Goal: Task Accomplishment & Management: Manage account settings

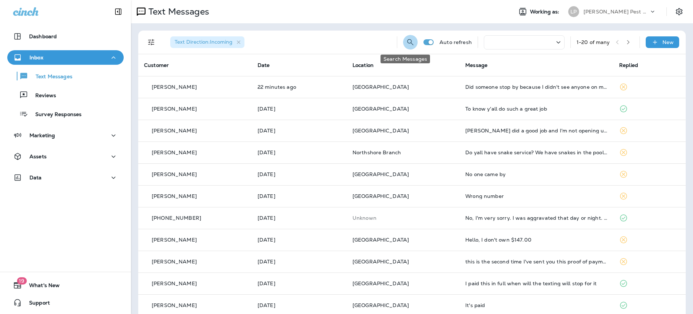
click at [403, 42] on button "Search Messages" at bounding box center [410, 42] width 15 height 15
click at [356, 41] on input "text" at bounding box center [378, 41] width 65 height 19
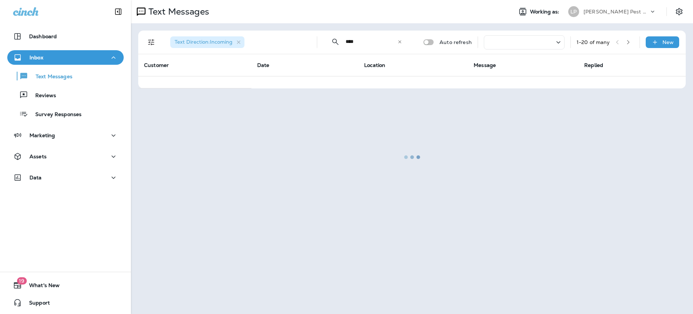
type input "****"
click at [335, 115] on div at bounding box center [412, 157] width 560 height 312
click at [392, 37] on div at bounding box center [412, 157] width 560 height 312
click at [401, 39] on div at bounding box center [412, 157] width 560 height 312
click at [398, 39] on div at bounding box center [412, 157] width 560 height 312
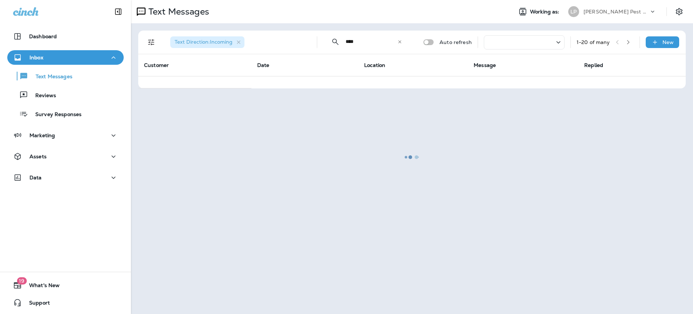
drag, startPoint x: 406, startPoint y: 43, endPoint x: 401, endPoint y: 41, distance: 5.6
click at [405, 43] on div at bounding box center [412, 157] width 560 height 312
click at [400, 41] on div at bounding box center [412, 157] width 560 height 312
drag, startPoint x: 399, startPoint y: 40, endPoint x: 186, endPoint y: 0, distance: 216.1
click at [379, 36] on div at bounding box center [412, 157] width 560 height 312
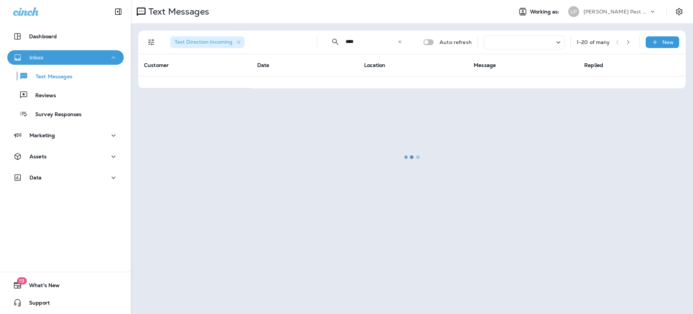
drag, startPoint x: 30, startPoint y: 54, endPoint x: 34, endPoint y: 76, distance: 22.6
click at [30, 55] on p "Inbox" at bounding box center [36, 58] width 14 height 6
click at [38, 59] on p "Inbox" at bounding box center [36, 58] width 14 height 6
drag, startPoint x: 43, startPoint y: 73, endPoint x: 65, endPoint y: 82, distance: 23.6
click at [43, 73] on p "Text Messages" at bounding box center [50, 76] width 44 height 7
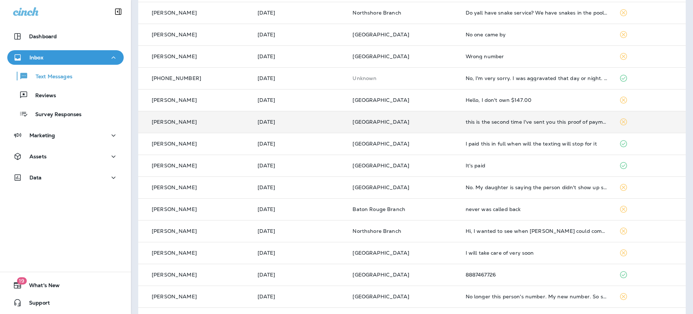
scroll to position [152, 0]
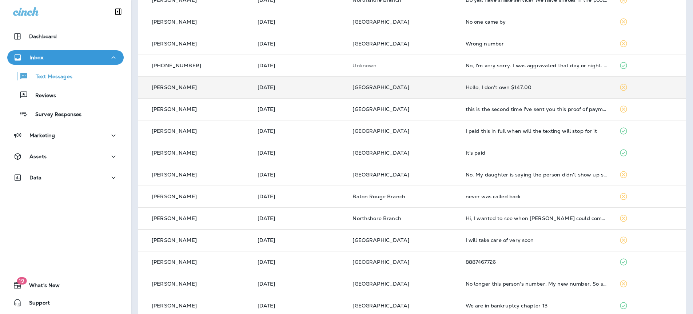
click at [419, 89] on p "[GEOGRAPHIC_DATA]" at bounding box center [402, 87] width 101 height 6
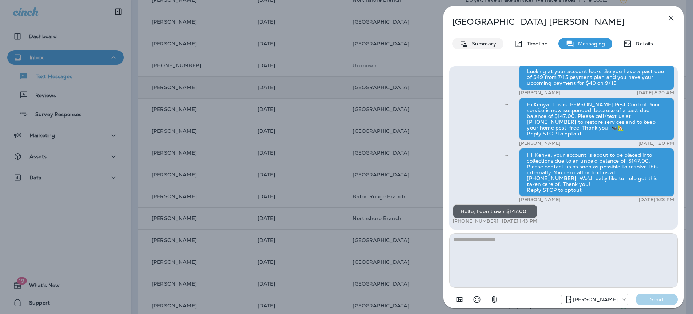
click at [496, 43] on div "Summary" at bounding box center [477, 44] width 51 height 12
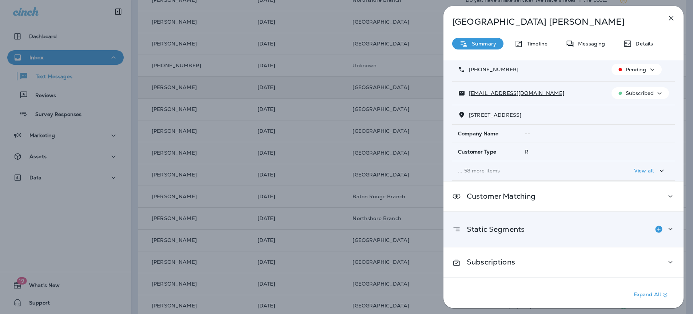
click at [531, 234] on div "Static Segments" at bounding box center [563, 229] width 223 height 15
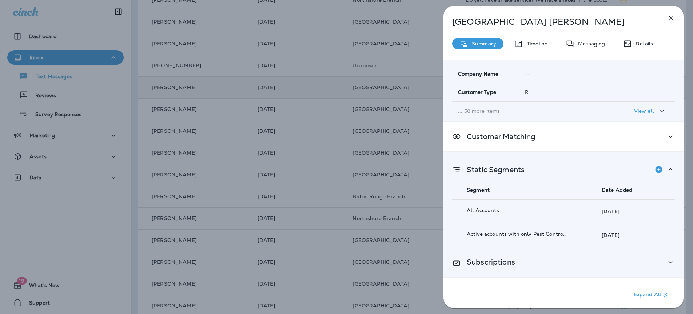
click at [519, 258] on div "Subscriptions" at bounding box center [563, 261] width 223 height 9
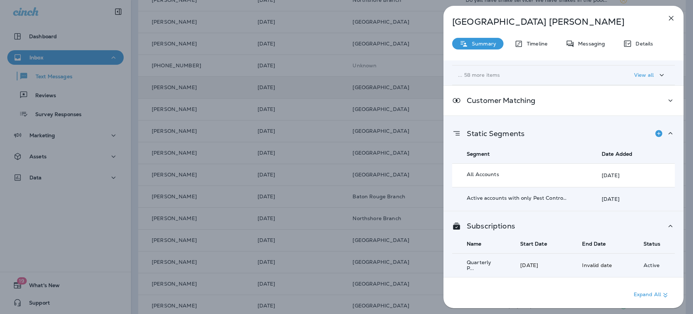
scroll to position [144, 0]
click at [670, 21] on icon "button" at bounding box center [671, 18] width 9 height 9
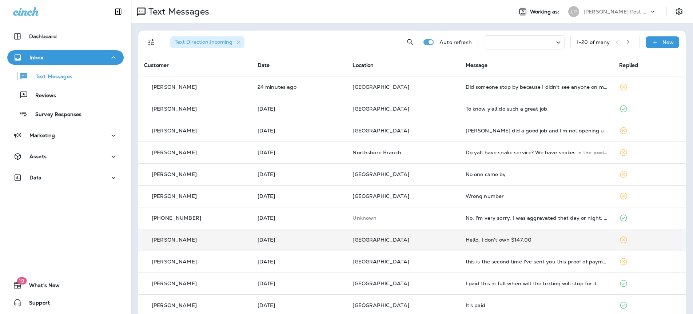
click at [626, 41] on icon "button" at bounding box center [628, 42] width 5 height 5
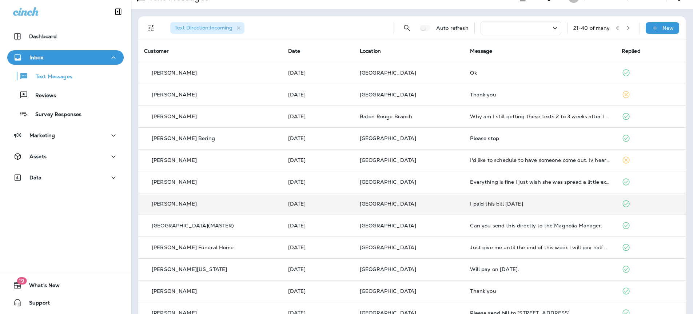
scroll to position [31, 0]
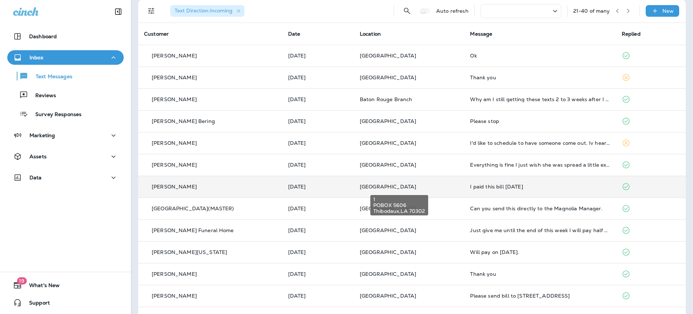
click at [416, 183] on span "[GEOGRAPHIC_DATA]" at bounding box center [388, 186] width 56 height 7
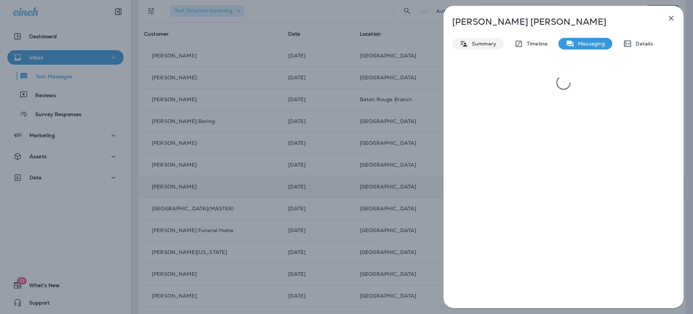
click at [481, 45] on p "Summary" at bounding box center [482, 44] width 28 height 6
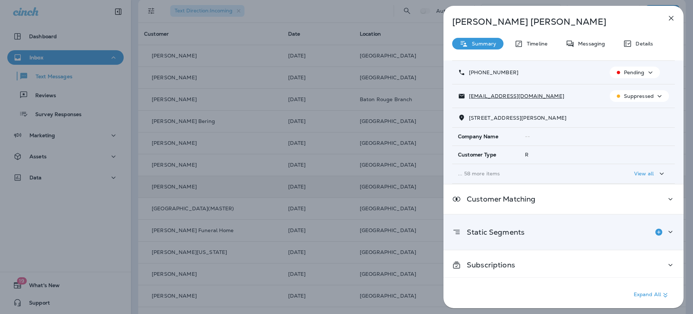
scroll to position [45, 0]
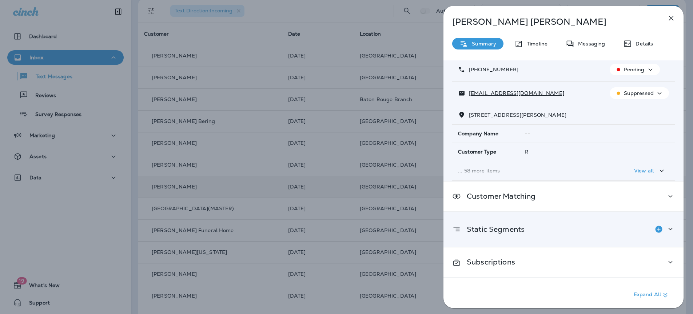
click at [670, 229] on icon at bounding box center [670, 228] width 9 height 9
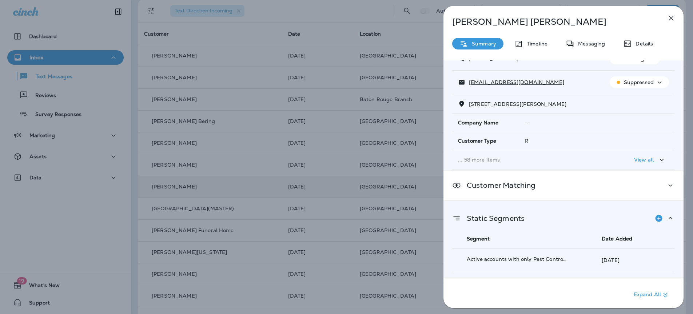
scroll to position [152, 0]
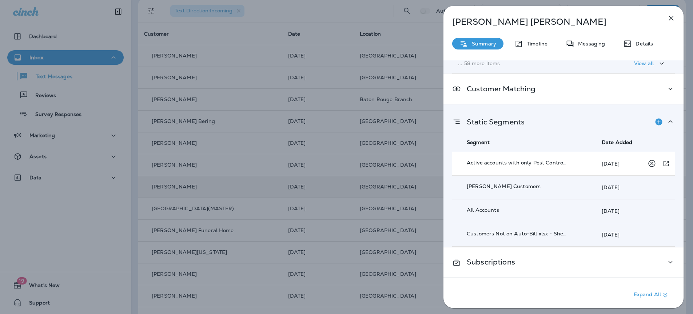
click at [655, 164] on div at bounding box center [658, 163] width 27 height 13
click at [672, 16] on icon "button" at bounding box center [671, 18] width 9 height 9
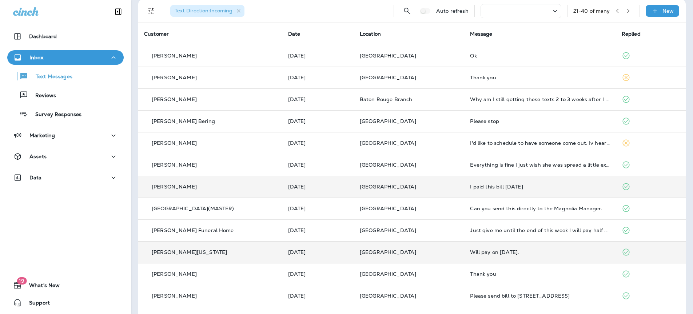
click at [454, 258] on td "[GEOGRAPHIC_DATA]" at bounding box center [409, 252] width 111 height 22
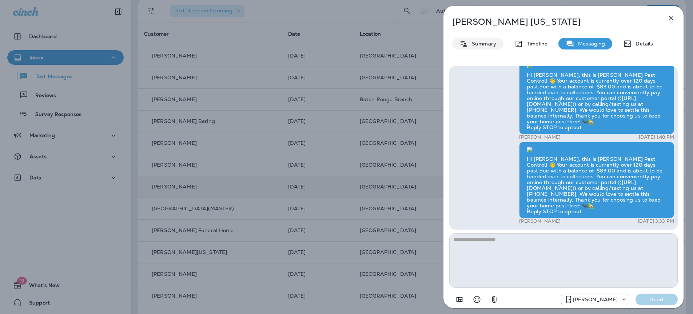
click at [495, 42] on p "Summary" at bounding box center [482, 44] width 28 height 6
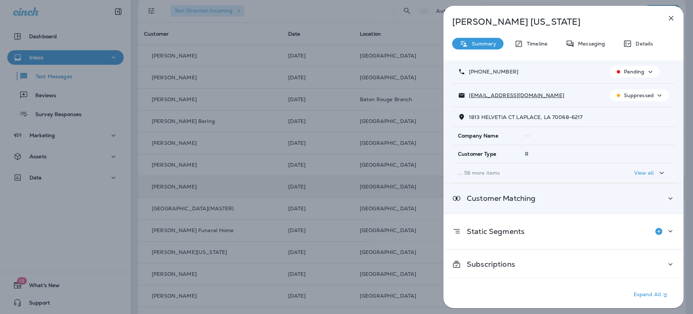
scroll to position [45, 0]
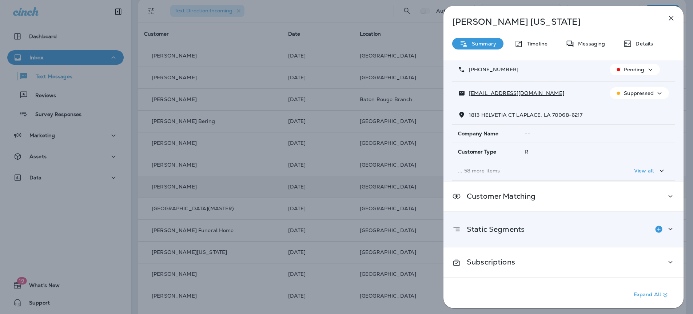
click at [628, 228] on div "Static Segments" at bounding box center [563, 229] width 223 height 15
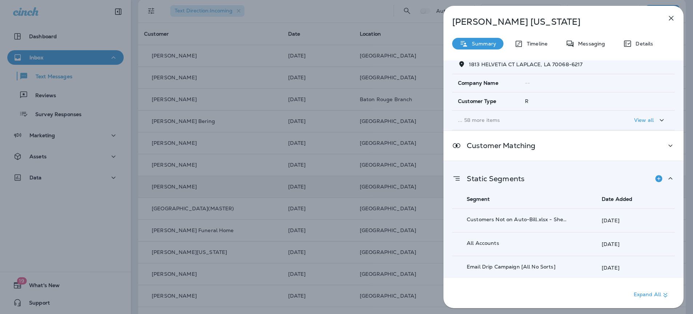
scroll to position [176, 0]
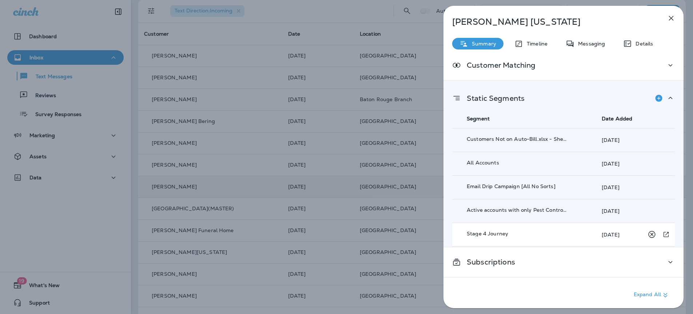
click at [486, 240] on td "Stage 4 Journey" at bounding box center [516, 235] width 129 height 24
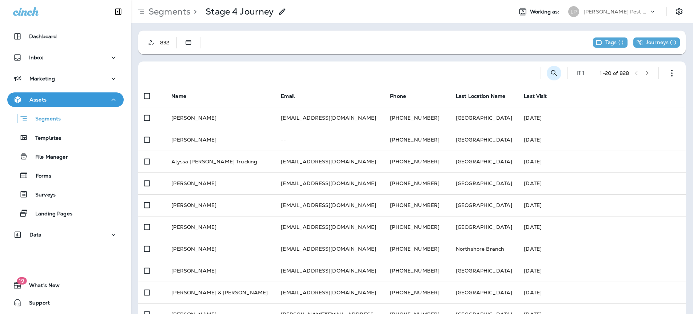
click at [550, 74] on icon "Search Segments" at bounding box center [554, 73] width 9 height 9
click at [498, 77] on input "text" at bounding box center [521, 72] width 65 height 19
type input "****"
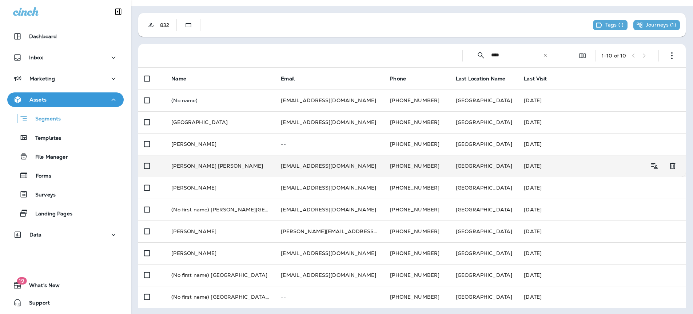
scroll to position [19, 0]
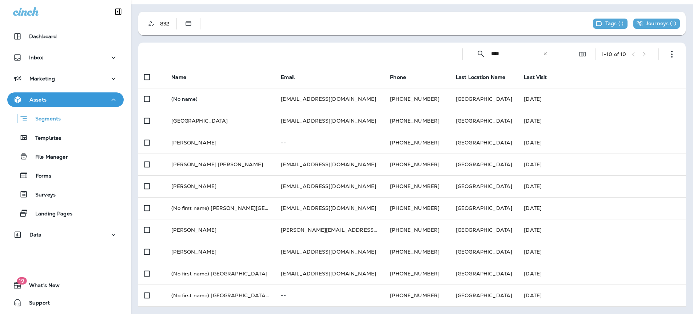
click at [543, 57] on div "​" at bounding box center [545, 53] width 5 height 7
click at [509, 57] on input "text" at bounding box center [523, 53] width 65 height 19
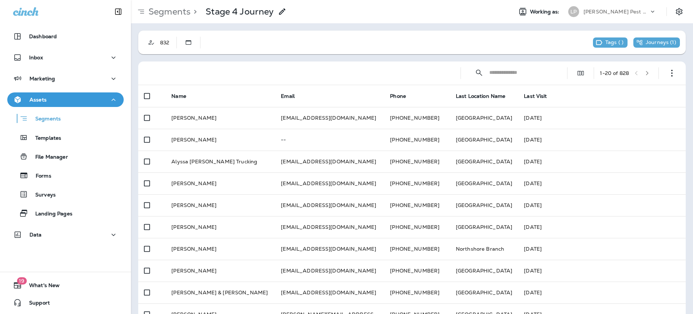
click at [489, 76] on input "text" at bounding box center [521, 72] width 65 height 19
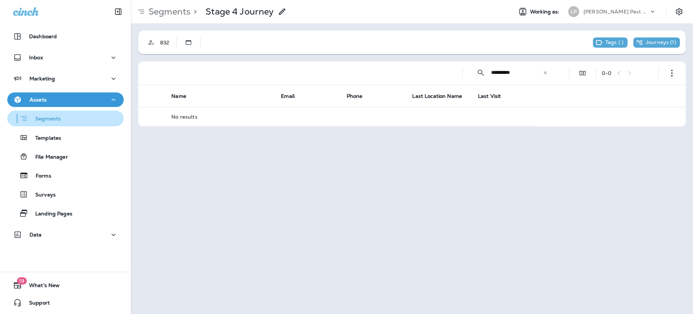
type input "**********"
click at [35, 116] on p "Segments" at bounding box center [44, 119] width 33 height 7
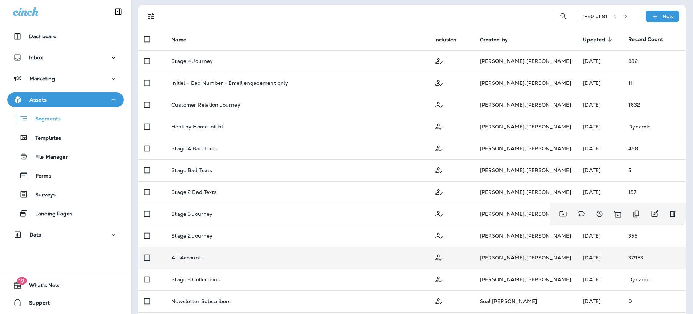
scroll to position [54, 0]
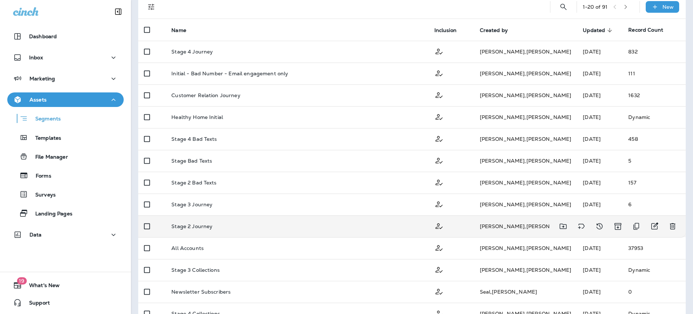
click at [224, 227] on div "Stage 2 Journey" at bounding box center [296, 226] width 251 height 6
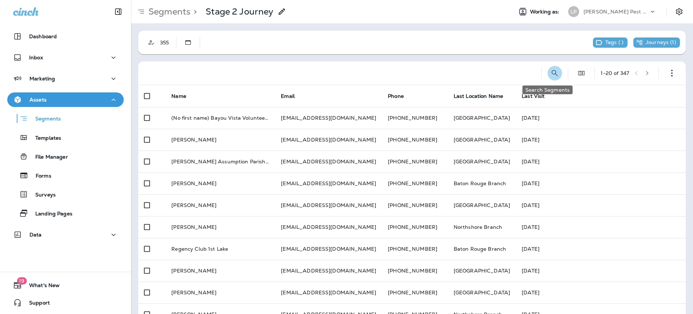
click at [550, 69] on icon "Search Segments" at bounding box center [554, 73] width 9 height 9
click at [490, 73] on input "text" at bounding box center [522, 72] width 65 height 19
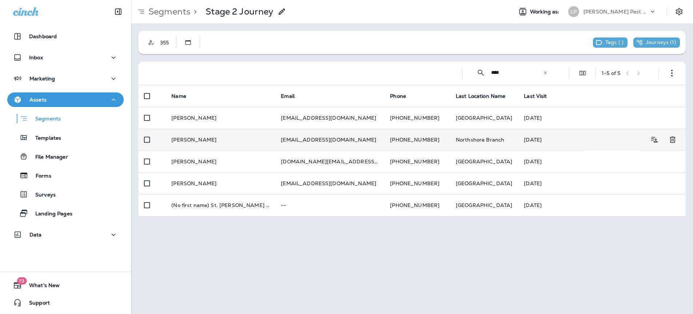
type input "****"
click at [240, 136] on td "Mary Pierre" at bounding box center [219, 140] width 109 height 22
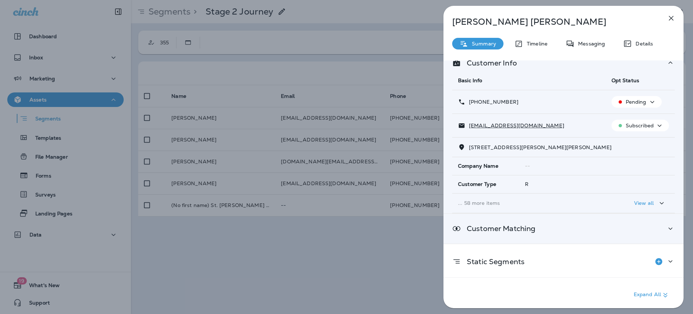
scroll to position [45, 0]
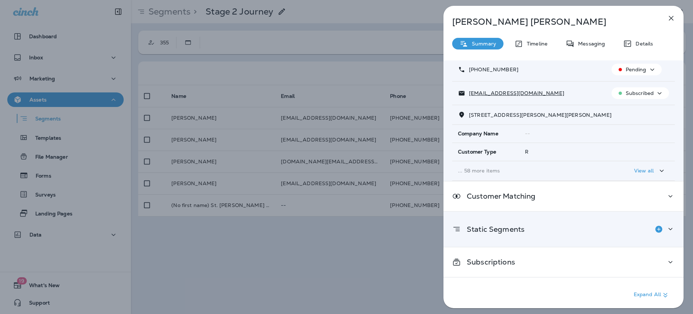
click at [671, 229] on div "Static Segments" at bounding box center [563, 229] width 240 height 35
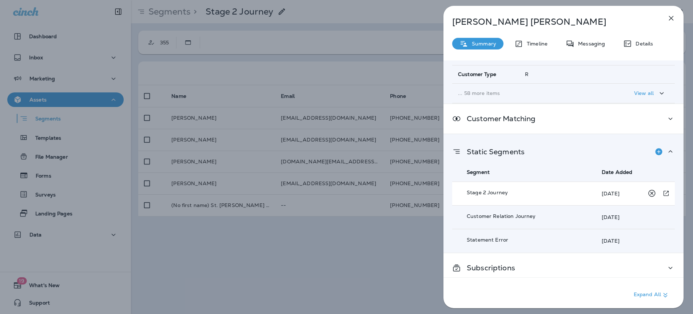
scroll to position [128, 0]
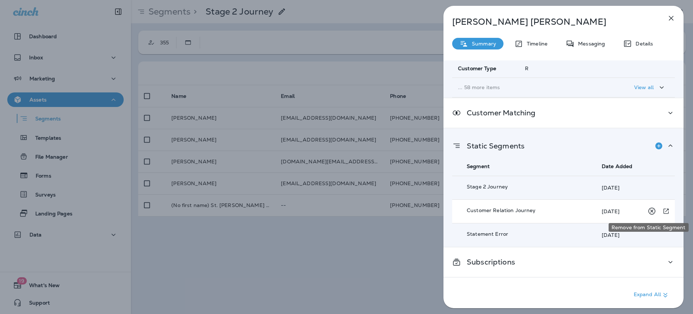
click at [647, 213] on icon "Remove from Static Segment" at bounding box center [651, 211] width 9 height 9
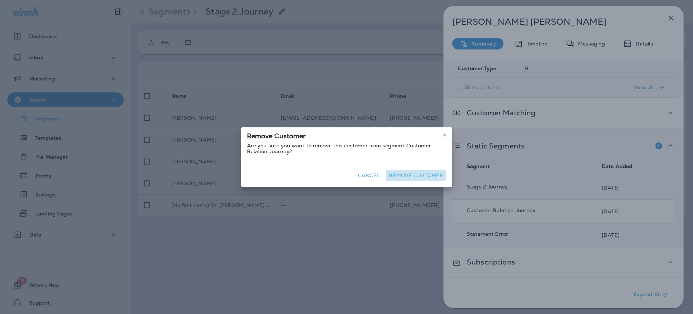
click at [416, 176] on button "Remove Customer" at bounding box center [416, 175] width 60 height 11
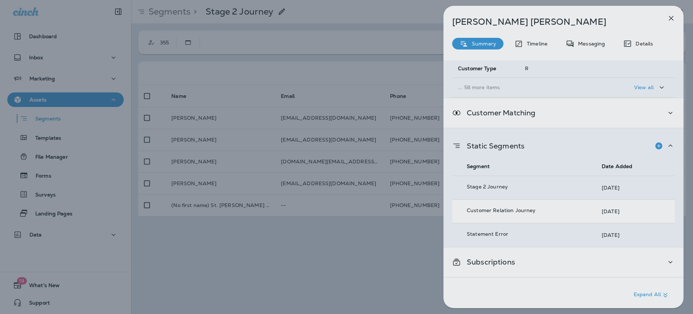
scroll to position [105, 0]
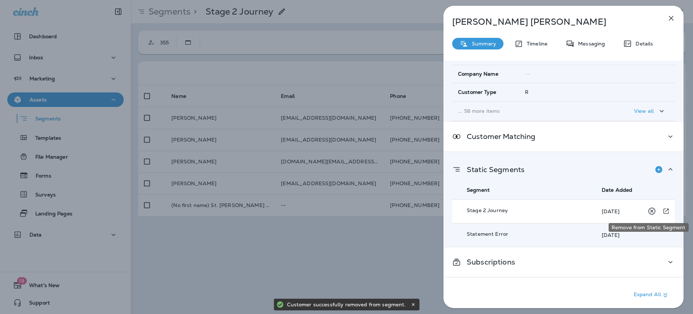
click at [647, 210] on icon "Remove from Static Segment" at bounding box center [651, 211] width 9 height 9
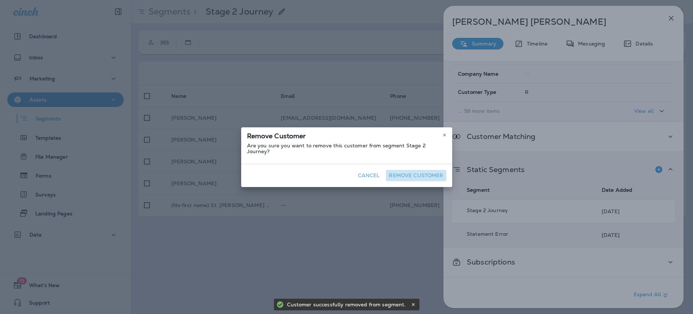
click at [419, 173] on button "Remove Customer" at bounding box center [416, 175] width 60 height 11
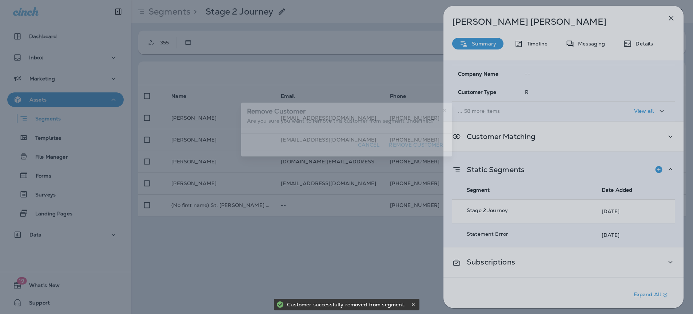
scroll to position [81, 0]
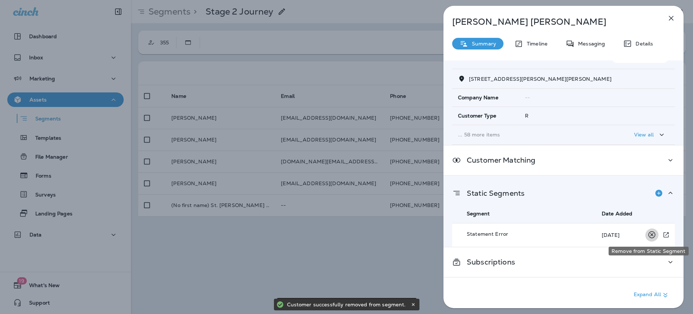
click at [649, 236] on icon "Remove from Static Segment" at bounding box center [651, 234] width 7 height 7
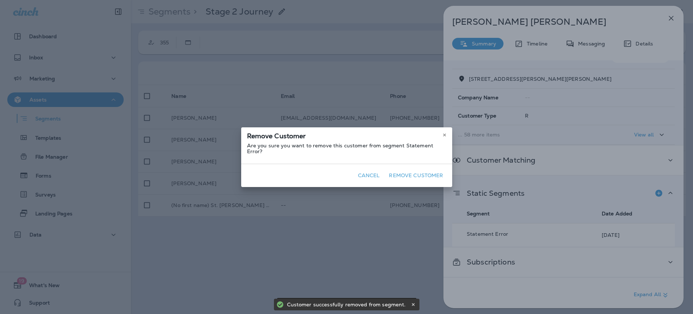
click at [411, 177] on button "Remove Customer" at bounding box center [416, 175] width 60 height 11
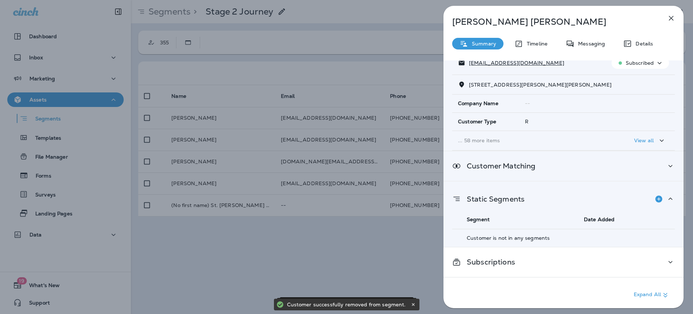
click at [580, 169] on div "Customer Matching" at bounding box center [563, 165] width 223 height 9
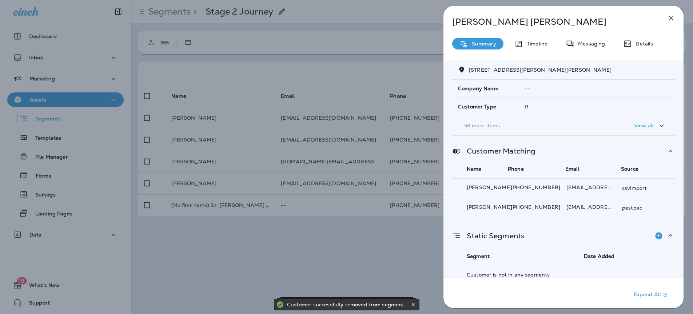
scroll to position [127, 0]
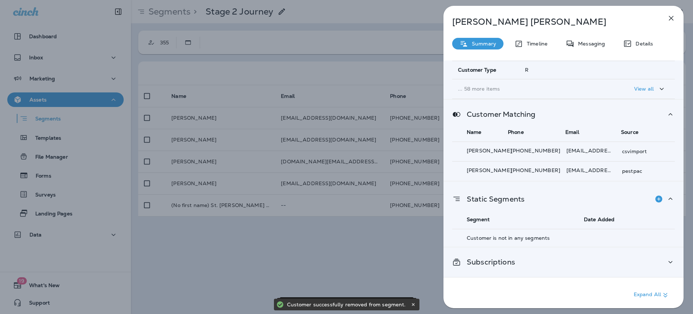
click at [546, 267] on div "Subscriptions" at bounding box center [563, 261] width 240 height 29
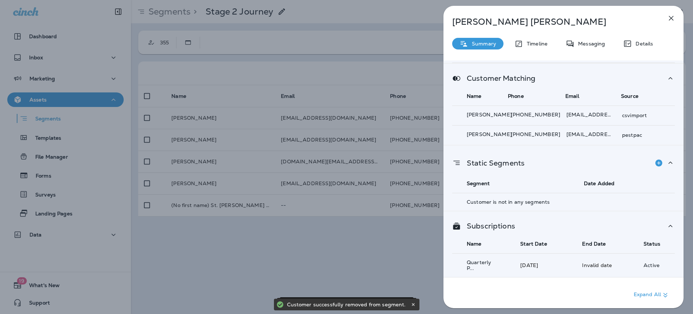
scroll to position [166, 0]
click at [665, 19] on button "button" at bounding box center [671, 18] width 15 height 15
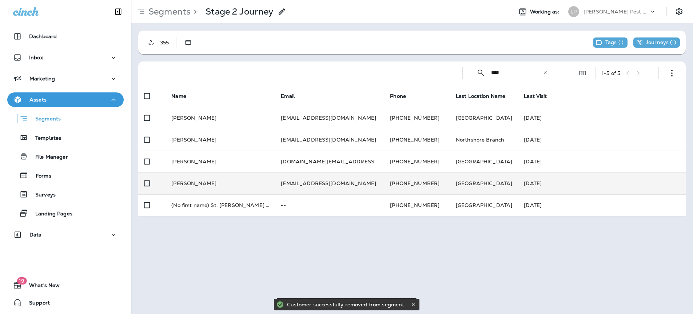
drag, startPoint x: 274, startPoint y: 247, endPoint x: 167, endPoint y: 172, distance: 130.8
click at [240, 238] on div "Segments > Stage 2 Journey Working as: LP LaJaunie's Pest Control 355 Tags ( ) …" at bounding box center [412, 157] width 562 height 314
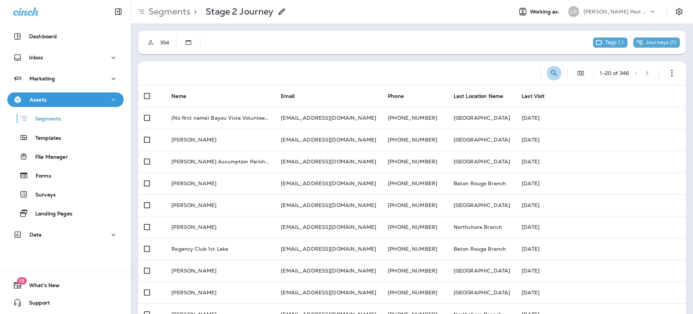
click at [552, 72] on button "Search Segments" at bounding box center [554, 73] width 15 height 15
click at [493, 72] on input "text" at bounding box center [521, 72] width 65 height 19
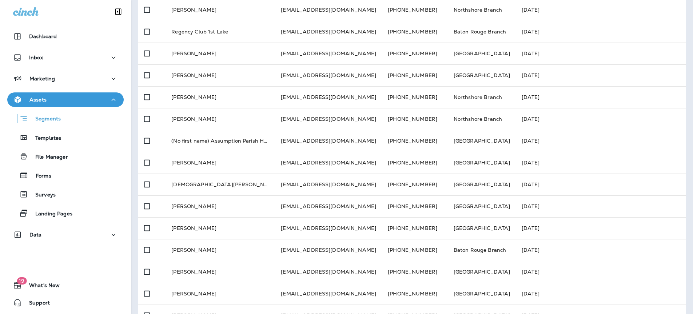
scroll to position [220, 0]
